Goal: Navigation & Orientation: Find specific page/section

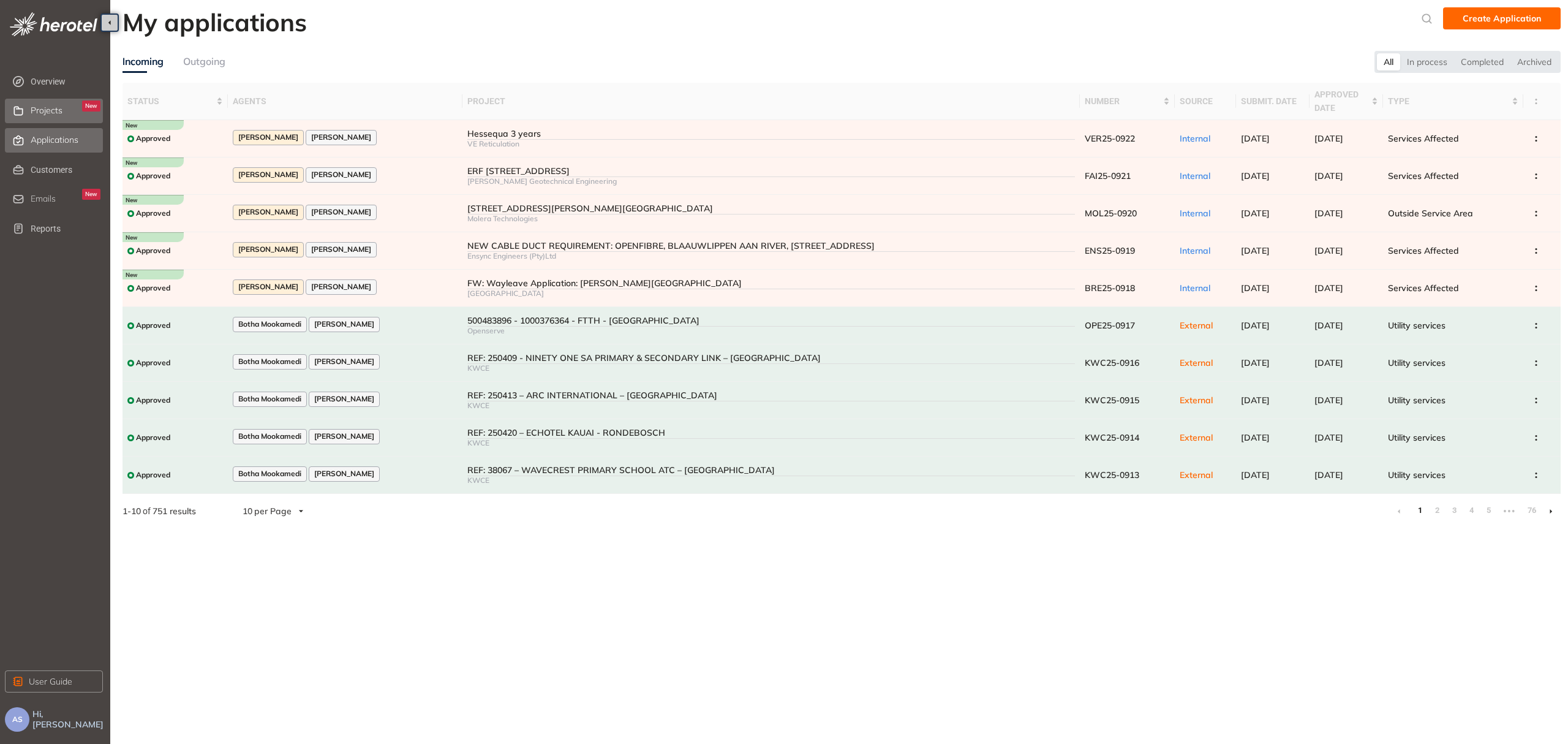
click at [45, 108] on span "Projects" at bounding box center [46, 110] width 32 height 11
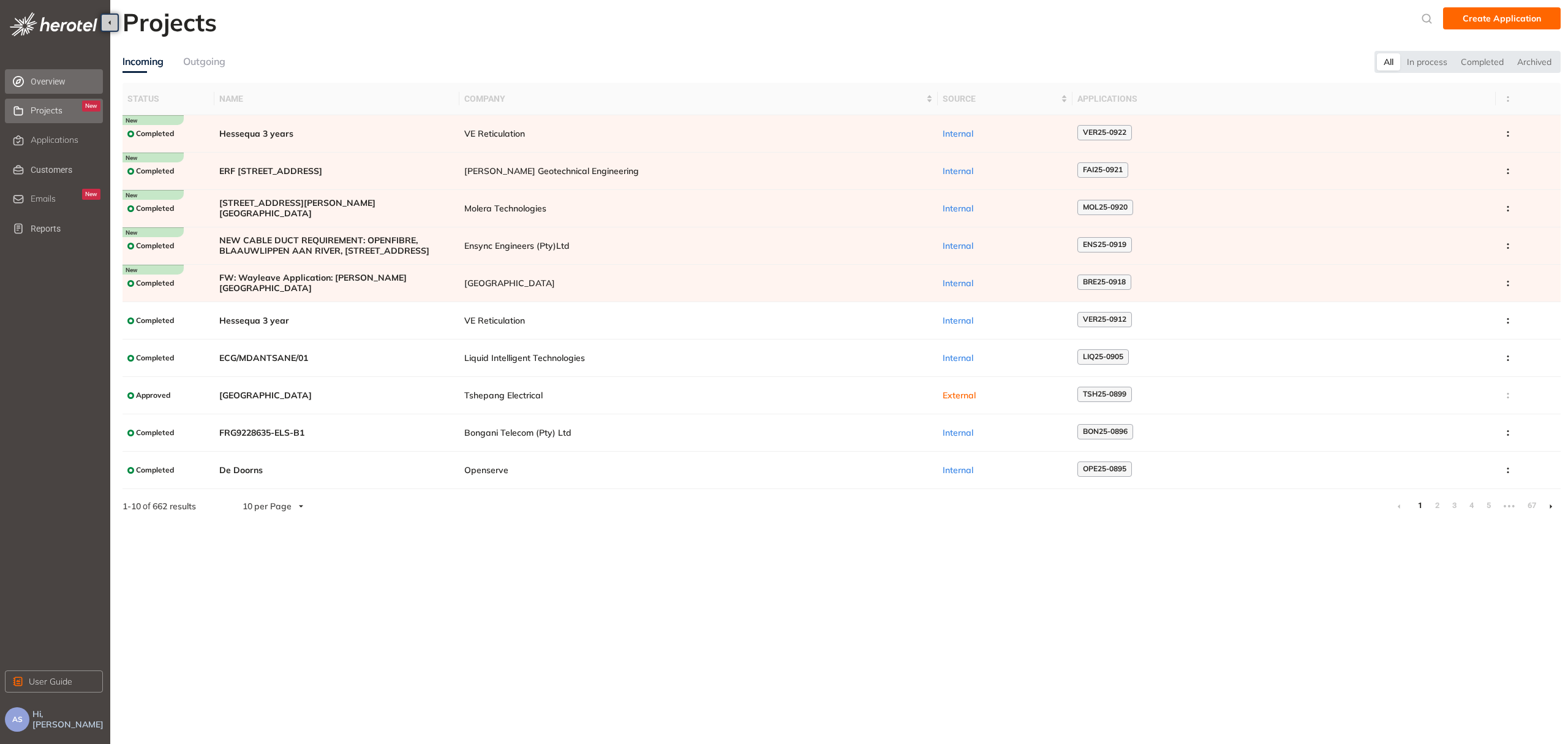
click at [68, 82] on span "Overview" at bounding box center [65, 81] width 70 height 24
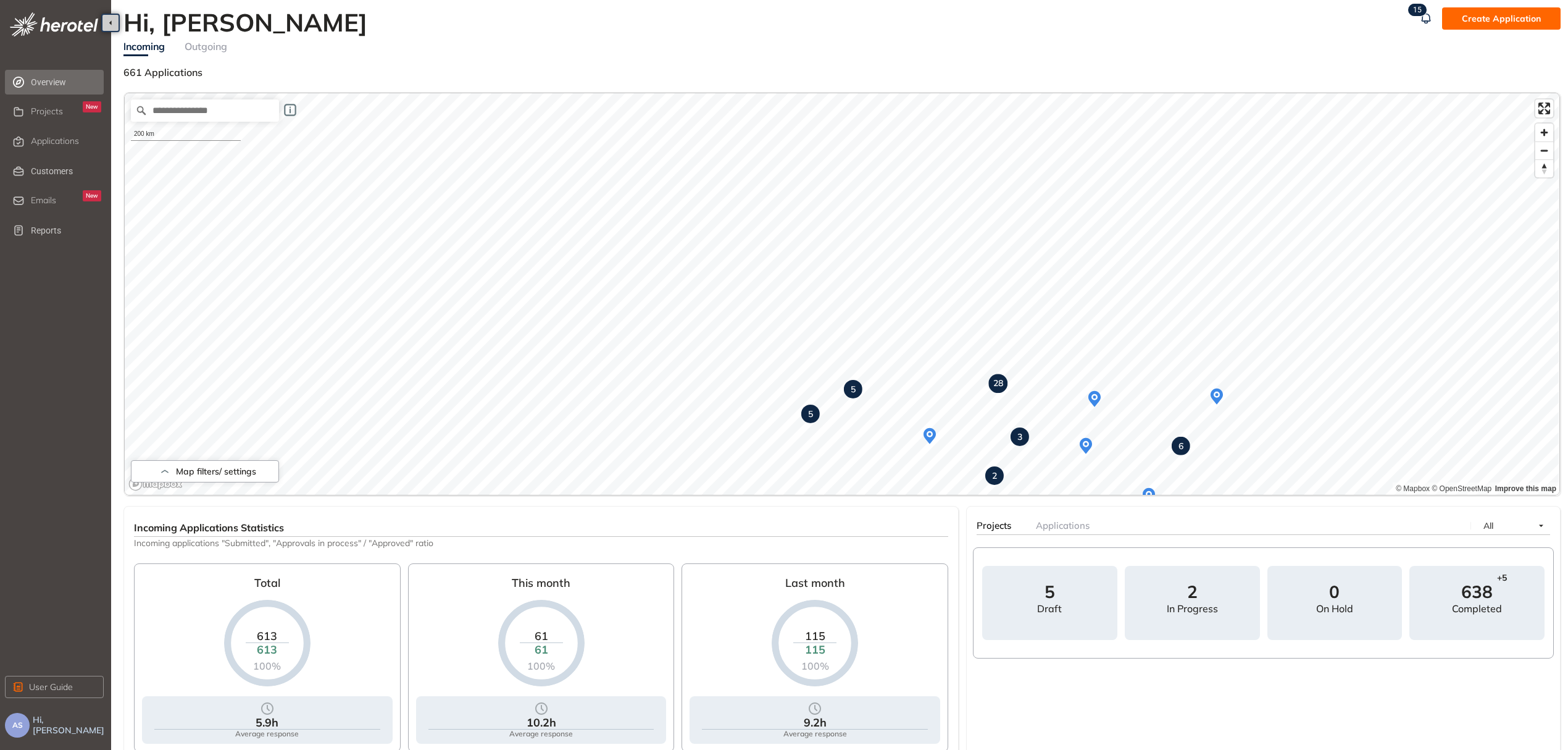
click at [1054, 599] on span "5" at bounding box center [1050, 591] width 11 height 18
click at [54, 202] on span "Emails" at bounding box center [43, 200] width 25 height 11
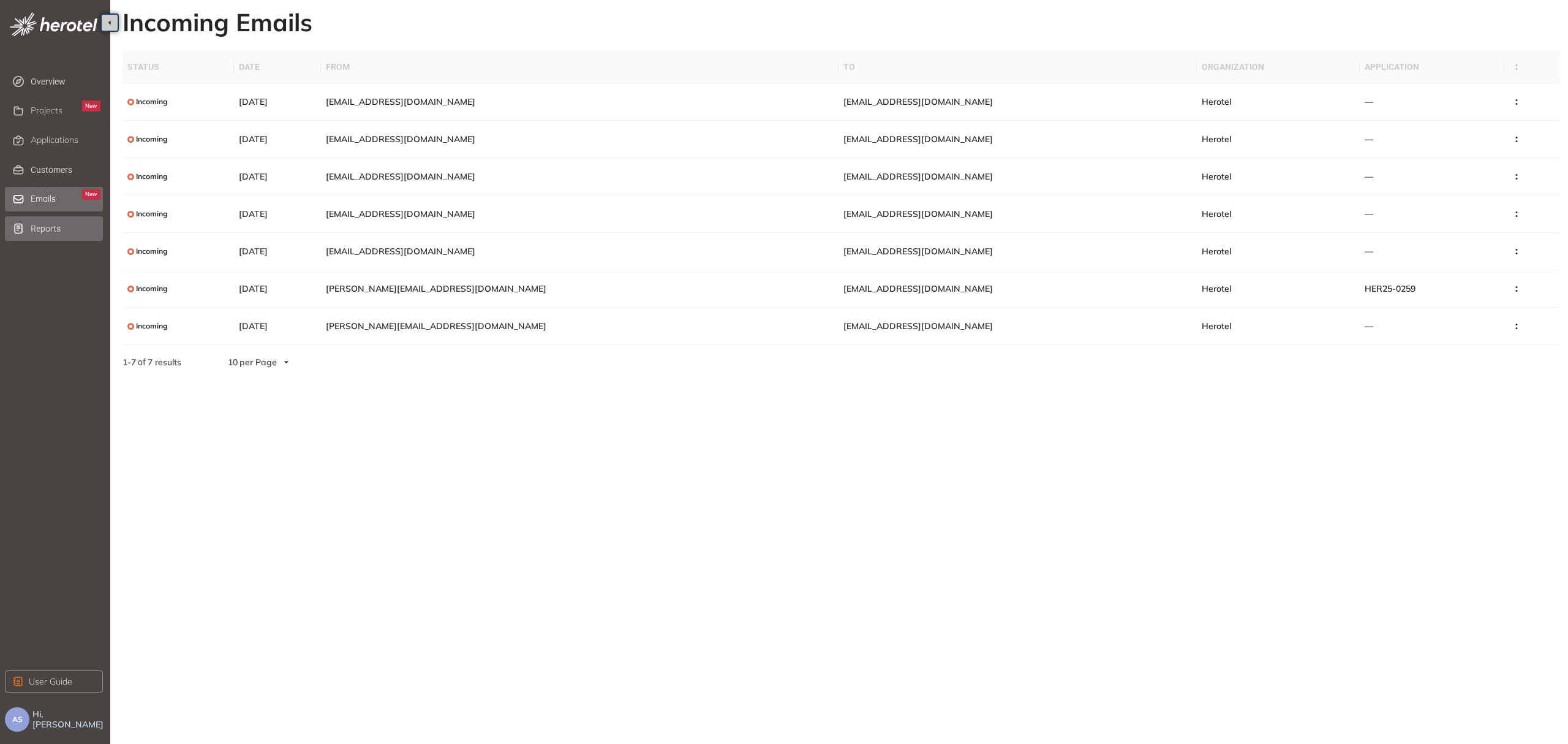
click at [37, 231] on span "Reports" at bounding box center [65, 228] width 70 height 24
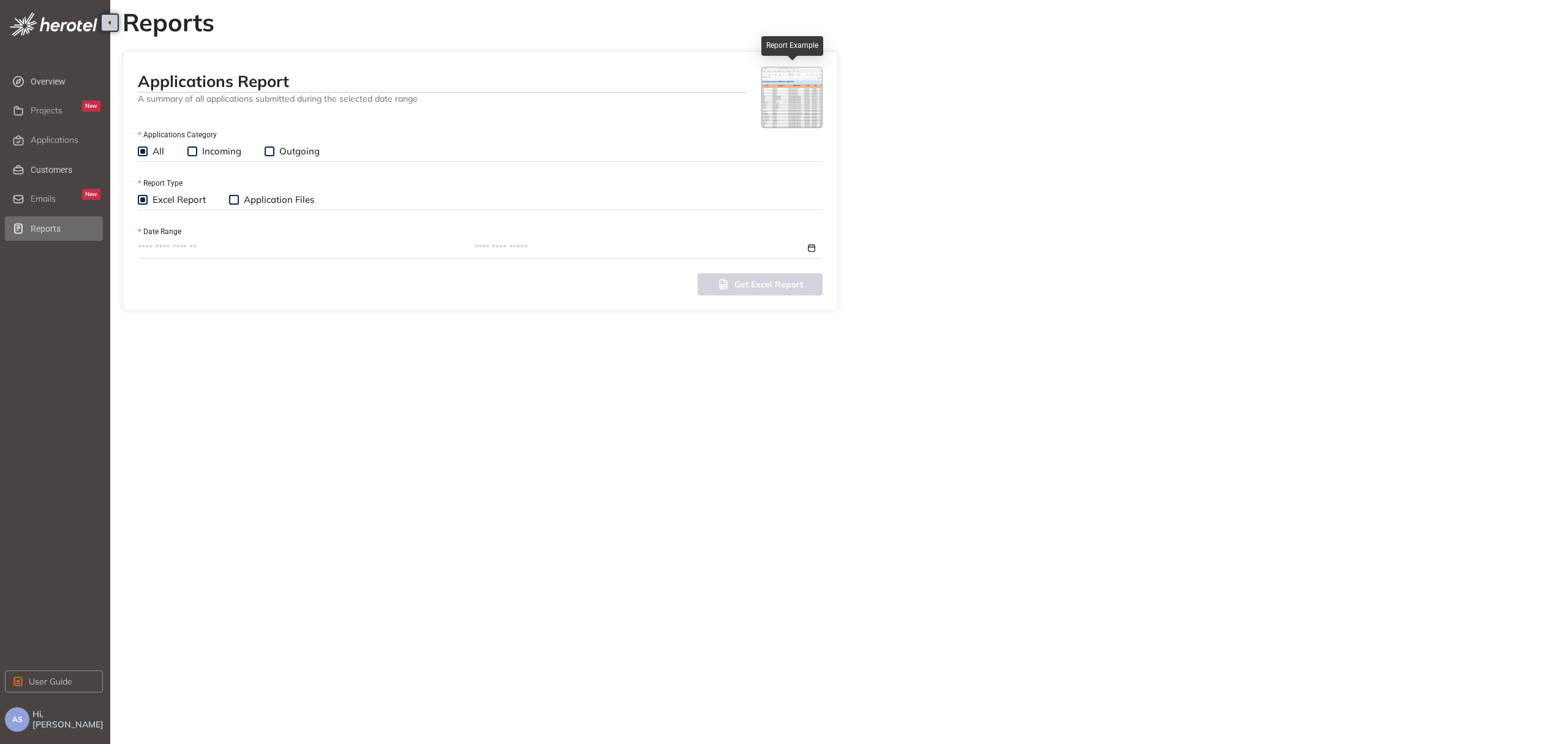
click at [788, 109] on img at bounding box center [792, 97] width 60 height 60
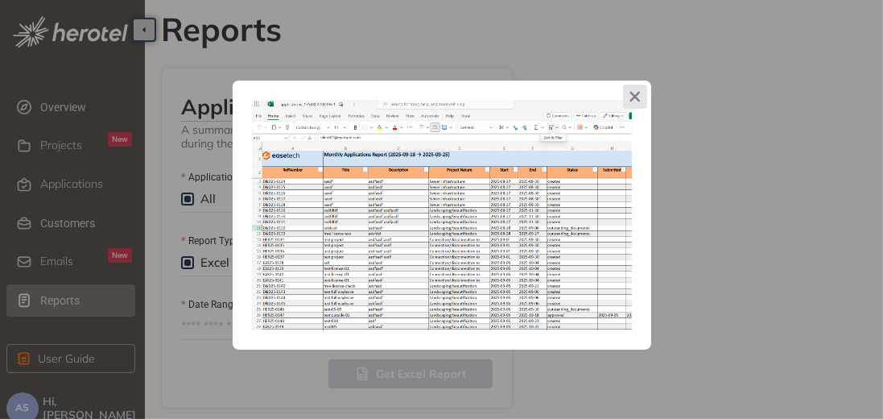
click at [638, 95] on icon "Close" at bounding box center [635, 96] width 11 height 11
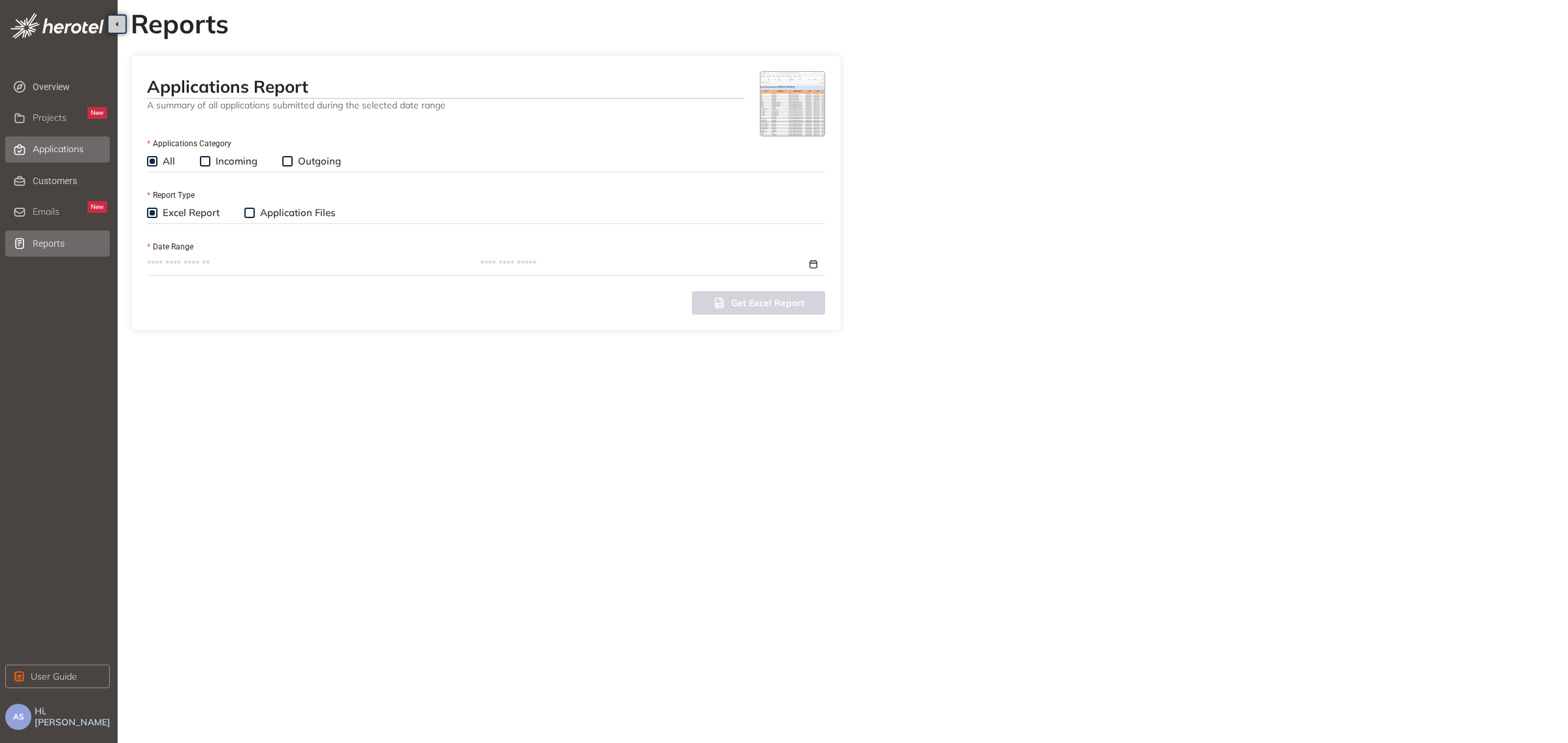
click at [54, 144] on span "Applications" at bounding box center [58, 149] width 51 height 11
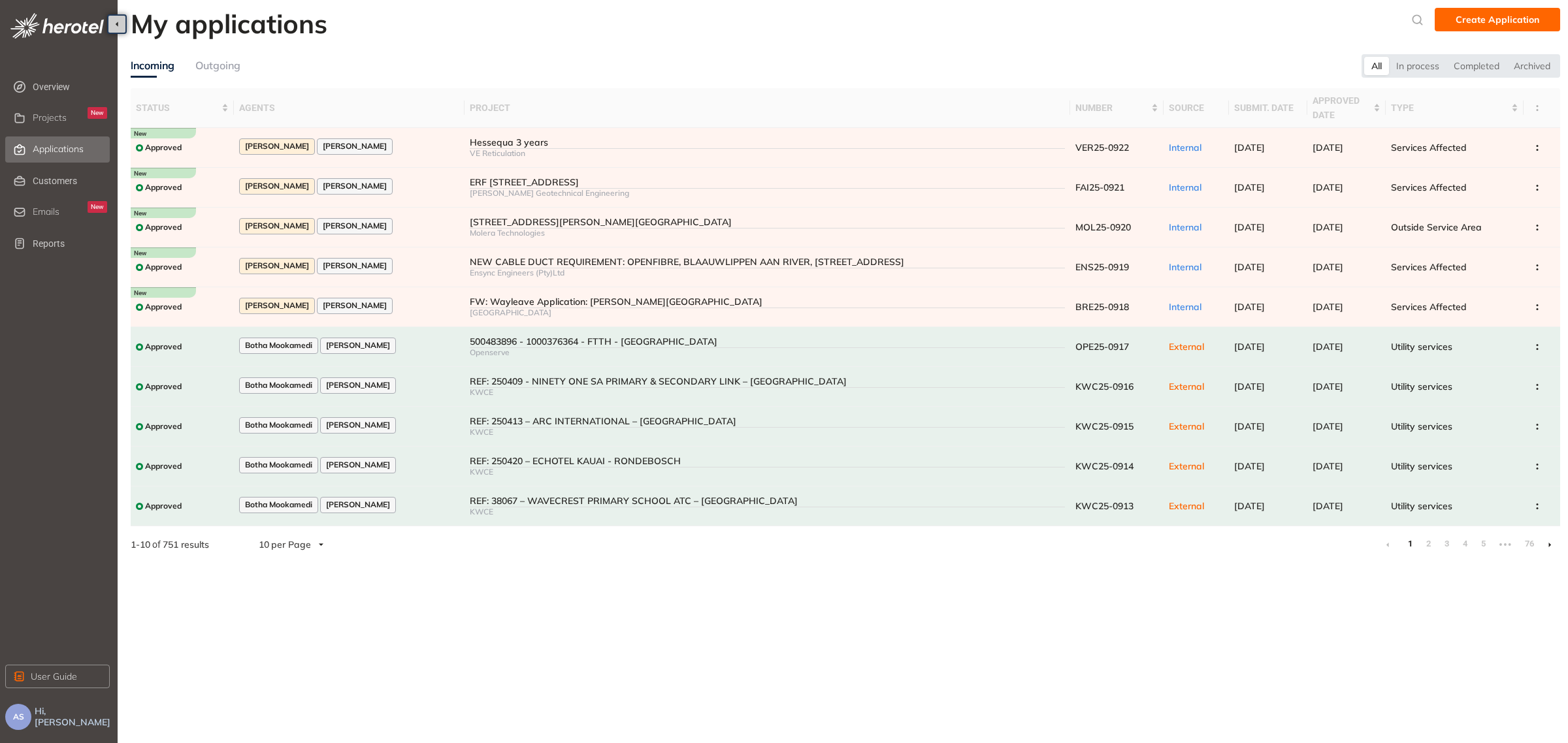
click at [213, 70] on div "Outgoing" at bounding box center [218, 66] width 45 height 16
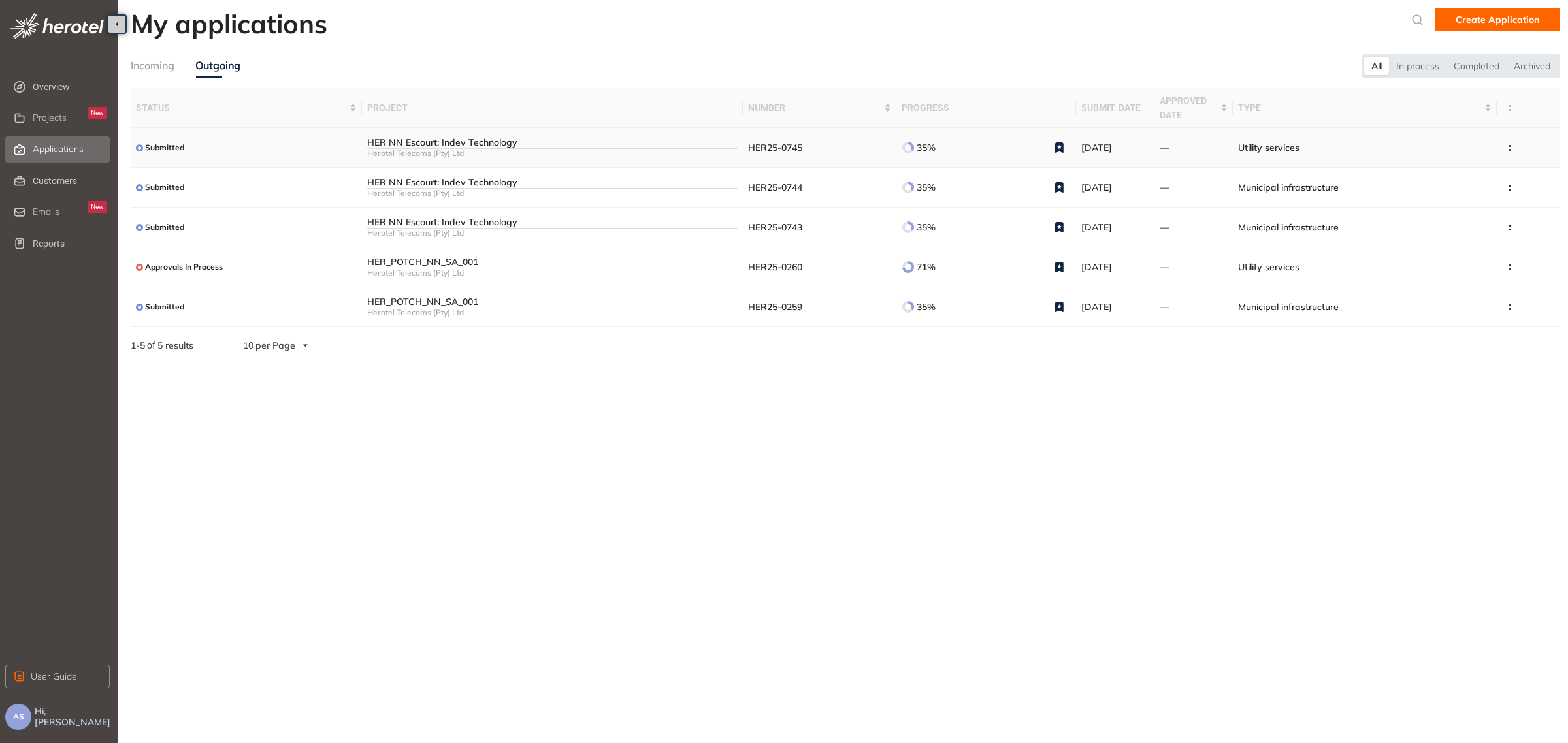
click at [1256, 148] on span "Utility services" at bounding box center [1269, 148] width 62 height 11
